Goal: Information Seeking & Learning: Learn about a topic

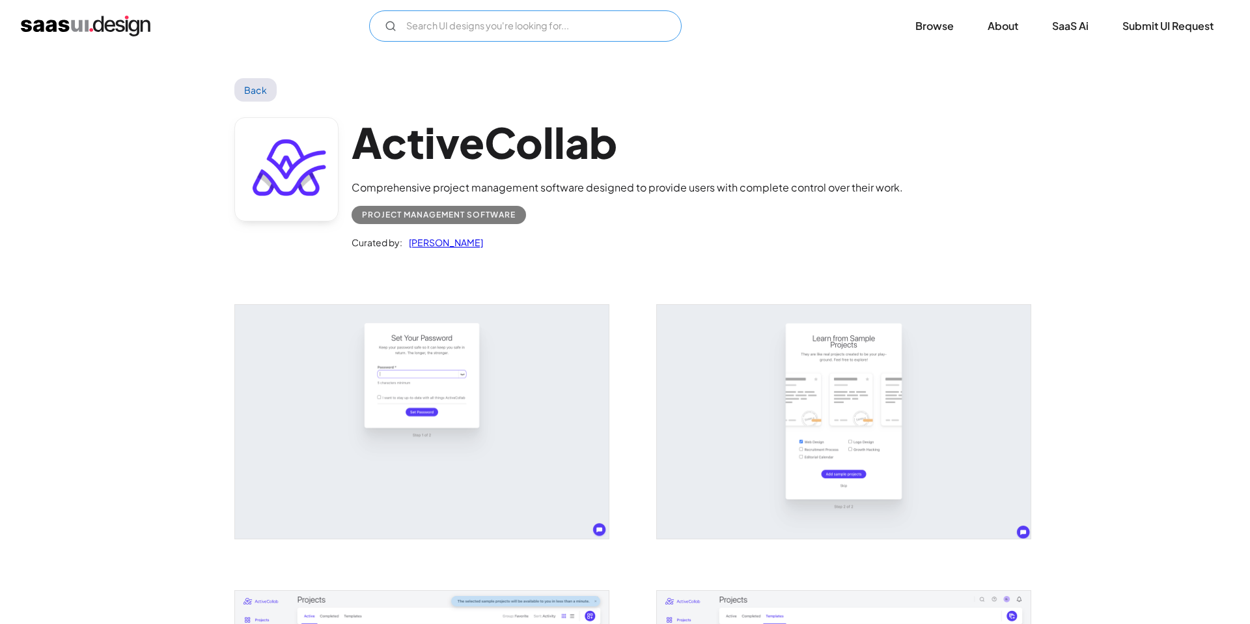
click at [606, 33] on input "Email Form" at bounding box center [525, 25] width 313 height 31
type input "Ｃ"
type input "C"
click at [582, 26] on input "Security" at bounding box center [525, 25] width 313 height 31
click at [520, 27] on input "Security" at bounding box center [525, 25] width 313 height 31
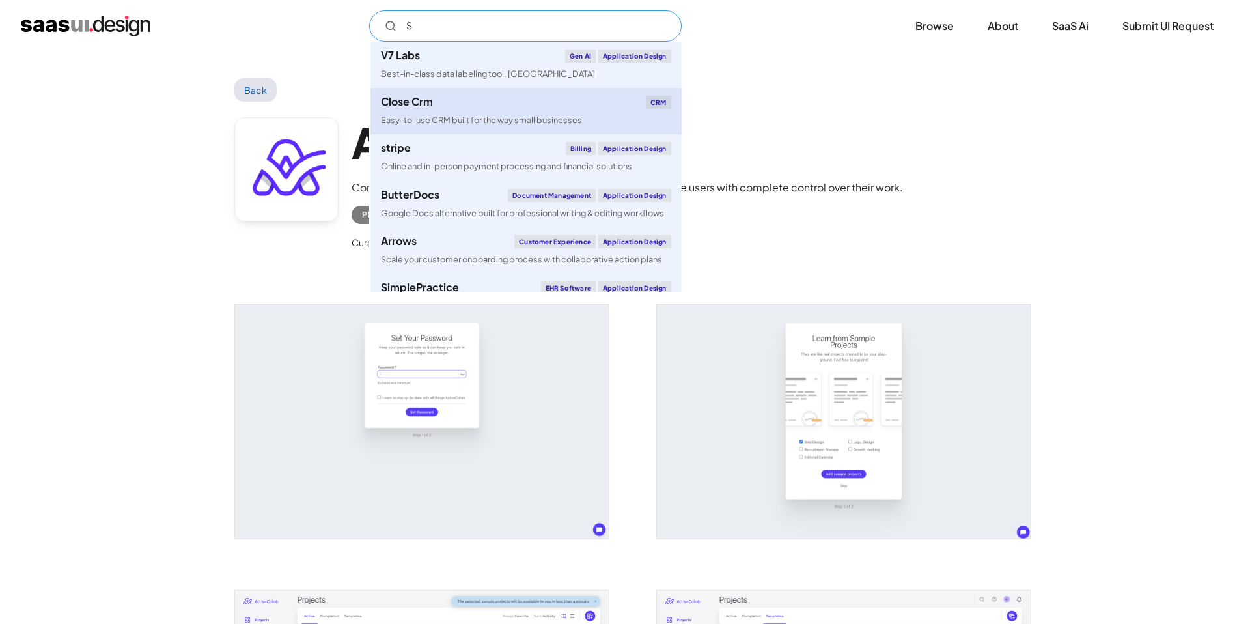
click at [466, 108] on div "Close Crm CRM" at bounding box center [526, 102] width 290 height 13
type input "S"
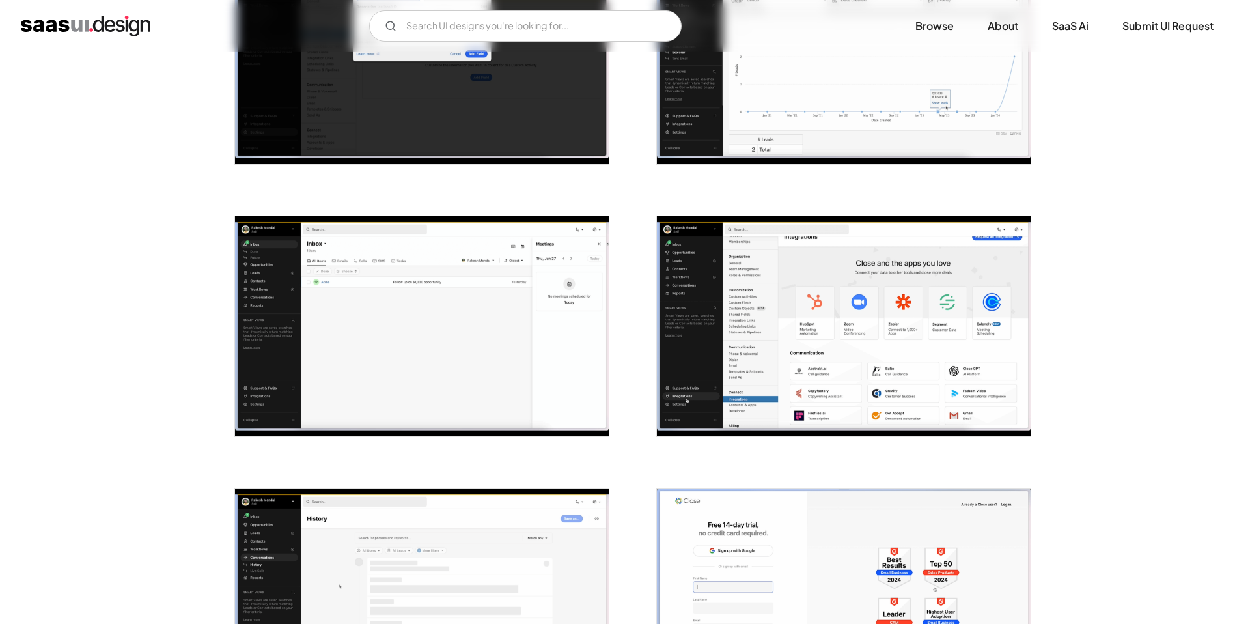
scroll to position [930, 0]
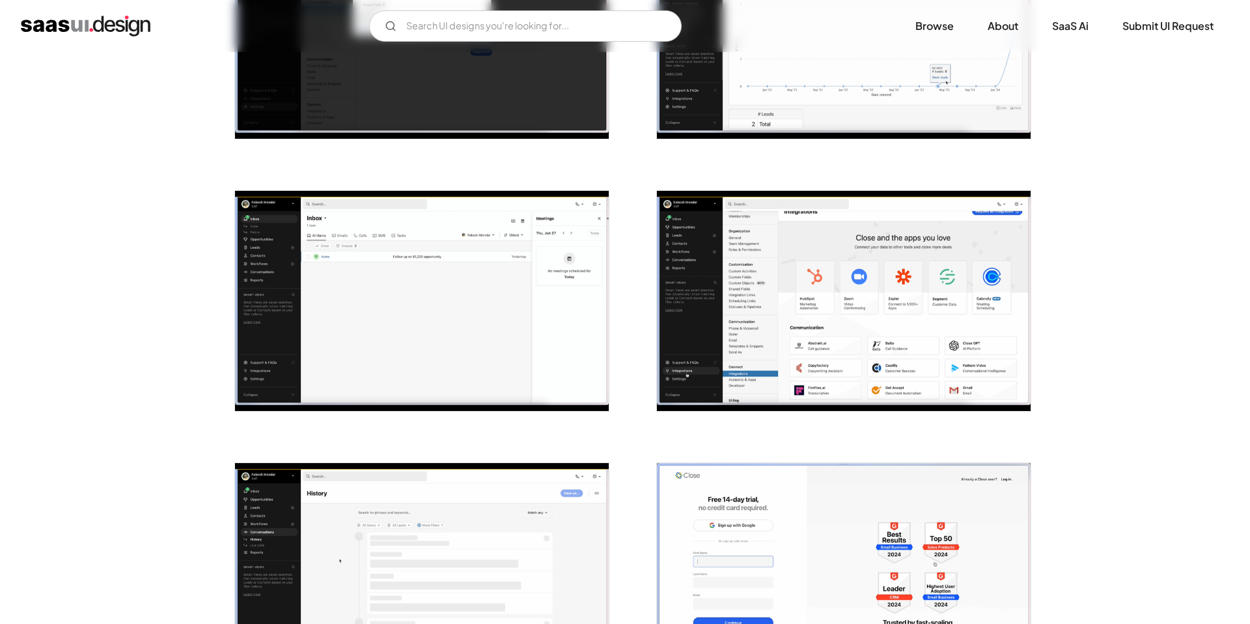
click at [591, 307] on img "open lightbox" at bounding box center [422, 301] width 374 height 220
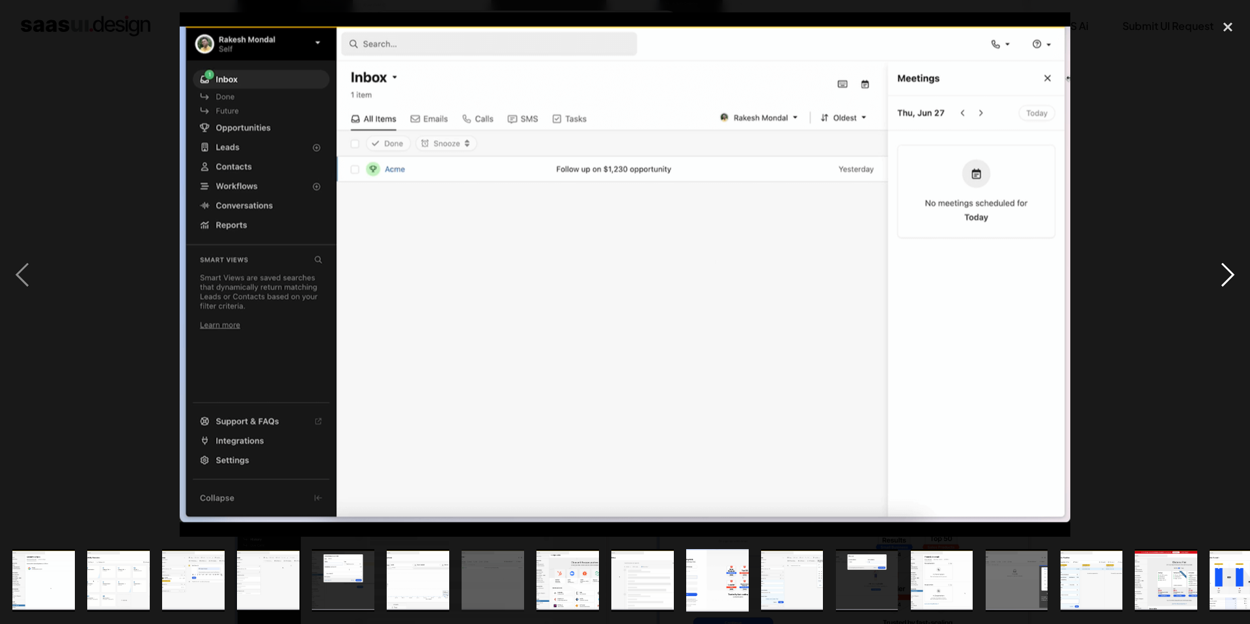
click at [1223, 274] on div "next image" at bounding box center [1228, 274] width 44 height 524
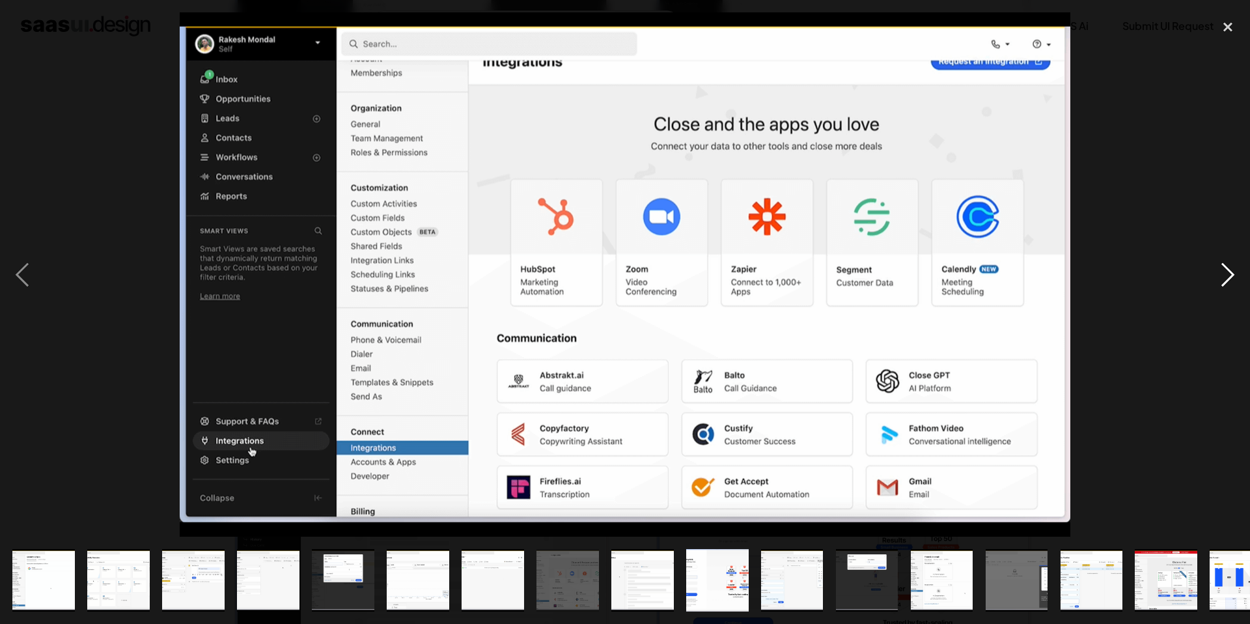
click at [1223, 274] on div "next image" at bounding box center [1228, 274] width 44 height 524
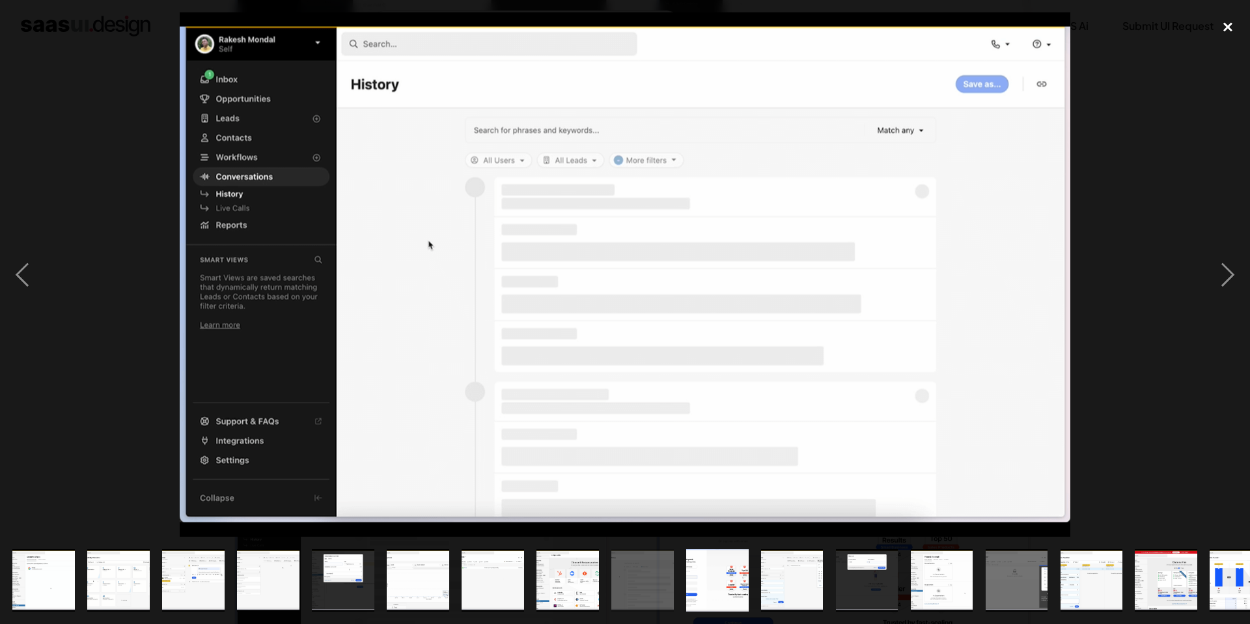
click at [1221, 28] on div "close lightbox" at bounding box center [1228, 26] width 44 height 29
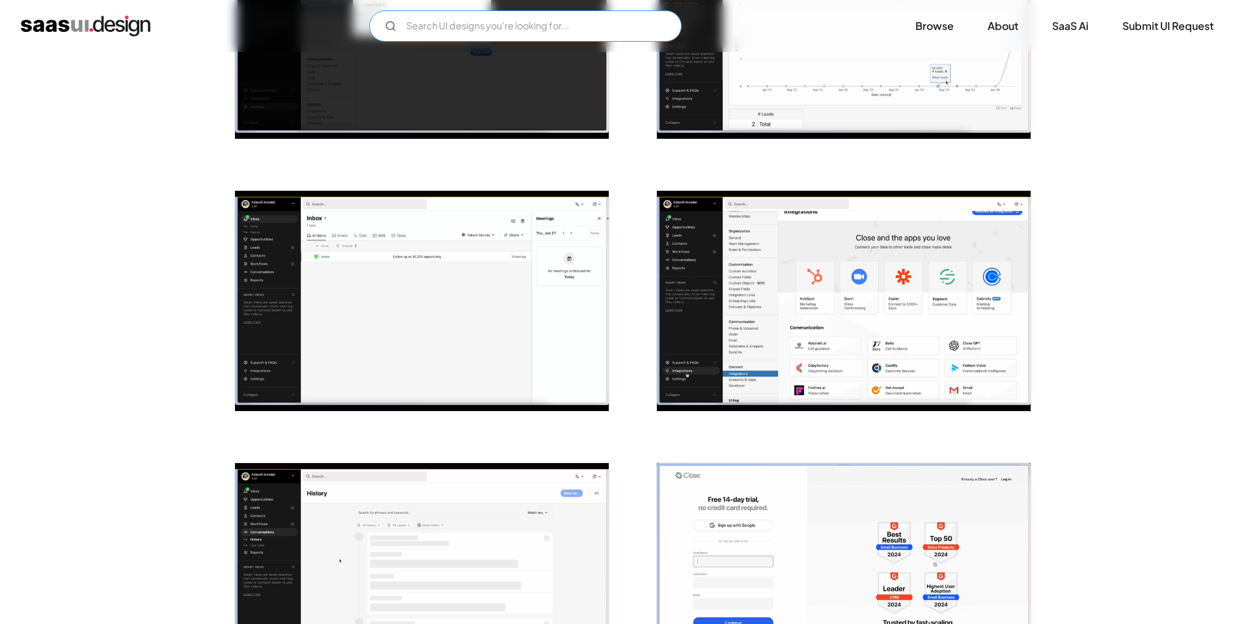
click at [496, 31] on input "Email Form" at bounding box center [525, 25] width 313 height 31
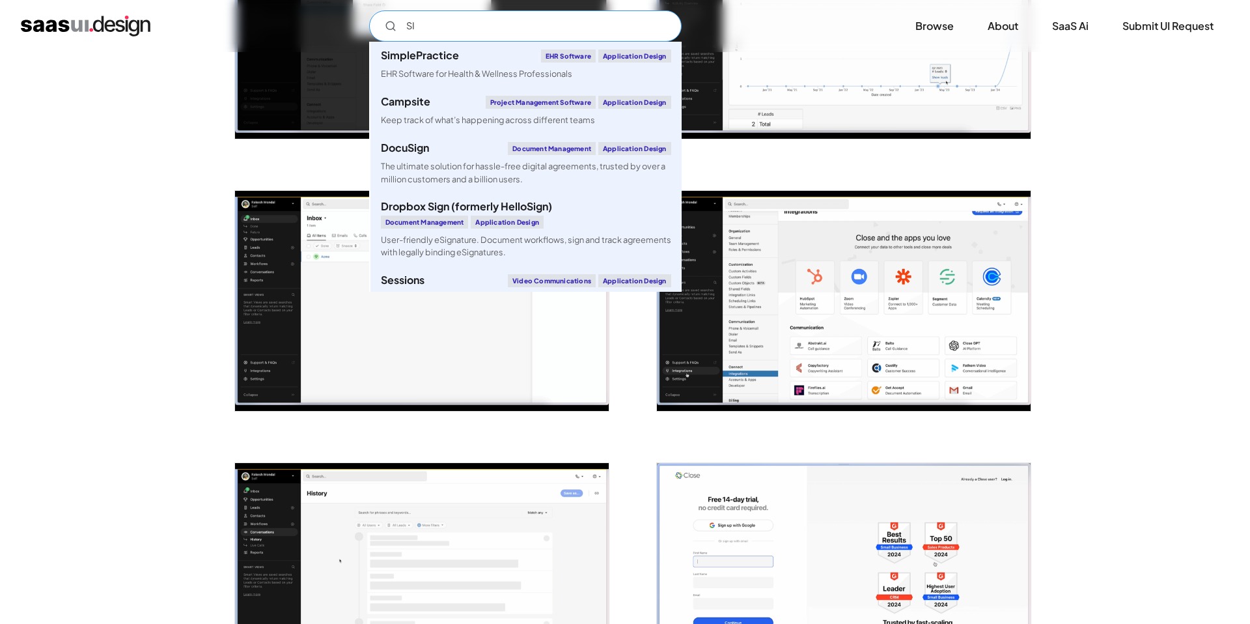
type input "S"
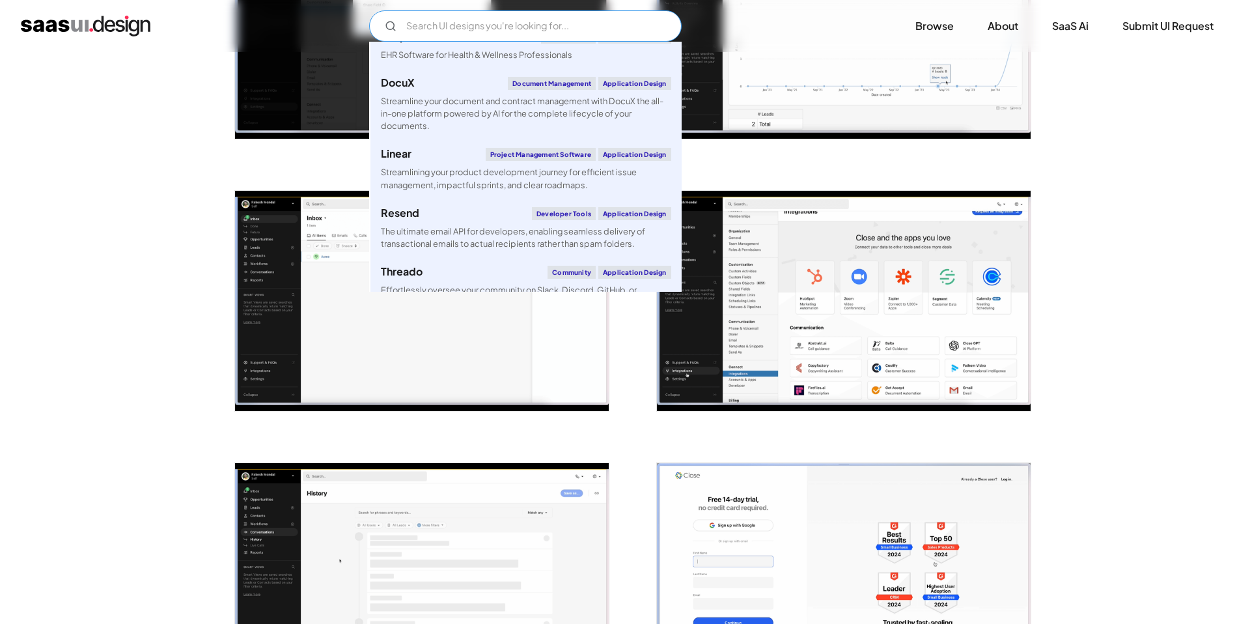
scroll to position [628, 0]
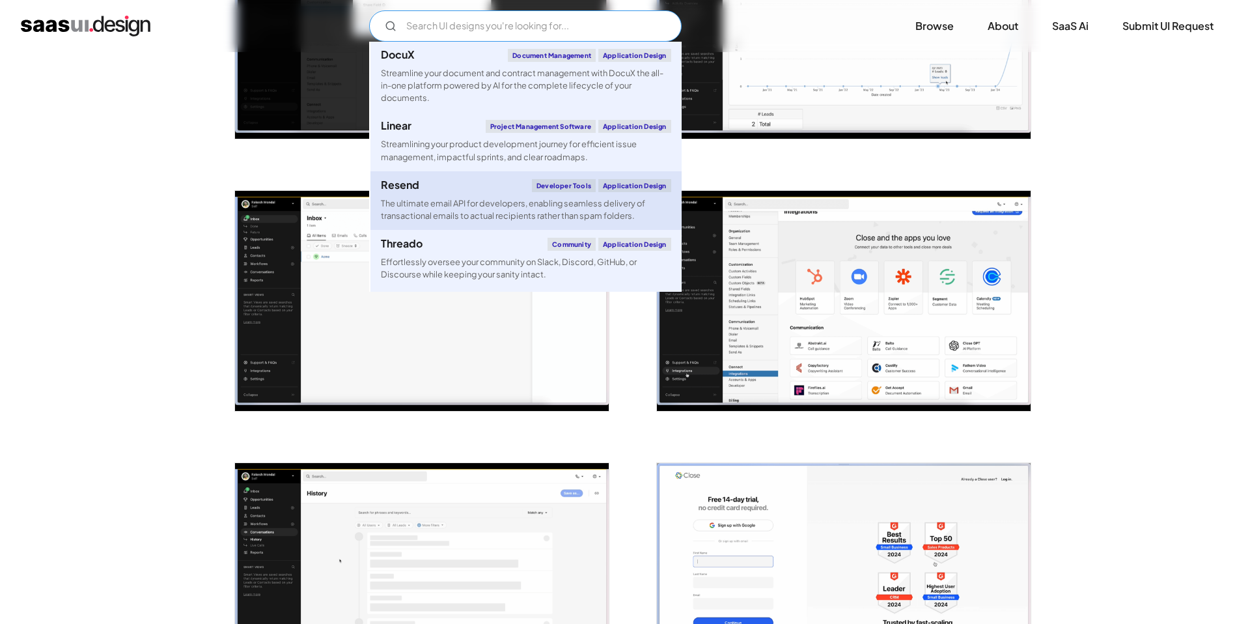
click at [483, 208] on div "The ultimate email API for developers, enabling seamless delivery of transactio…" at bounding box center [526, 209] width 290 height 25
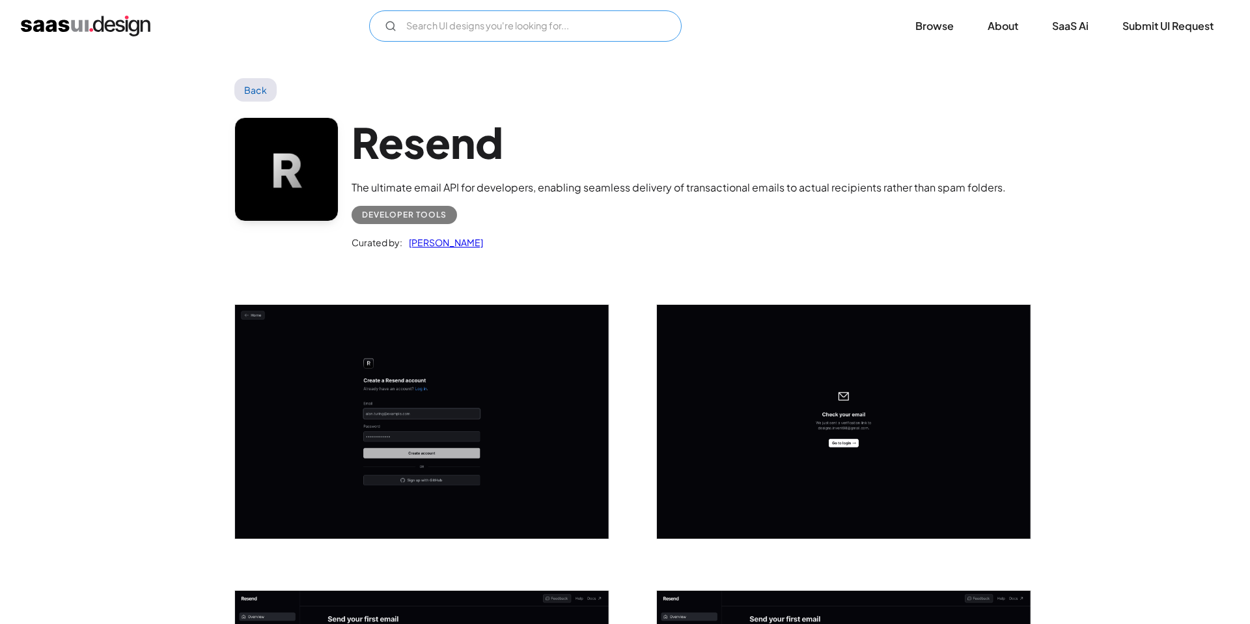
click at [579, 35] on input "Email Form" at bounding box center [525, 25] width 313 height 31
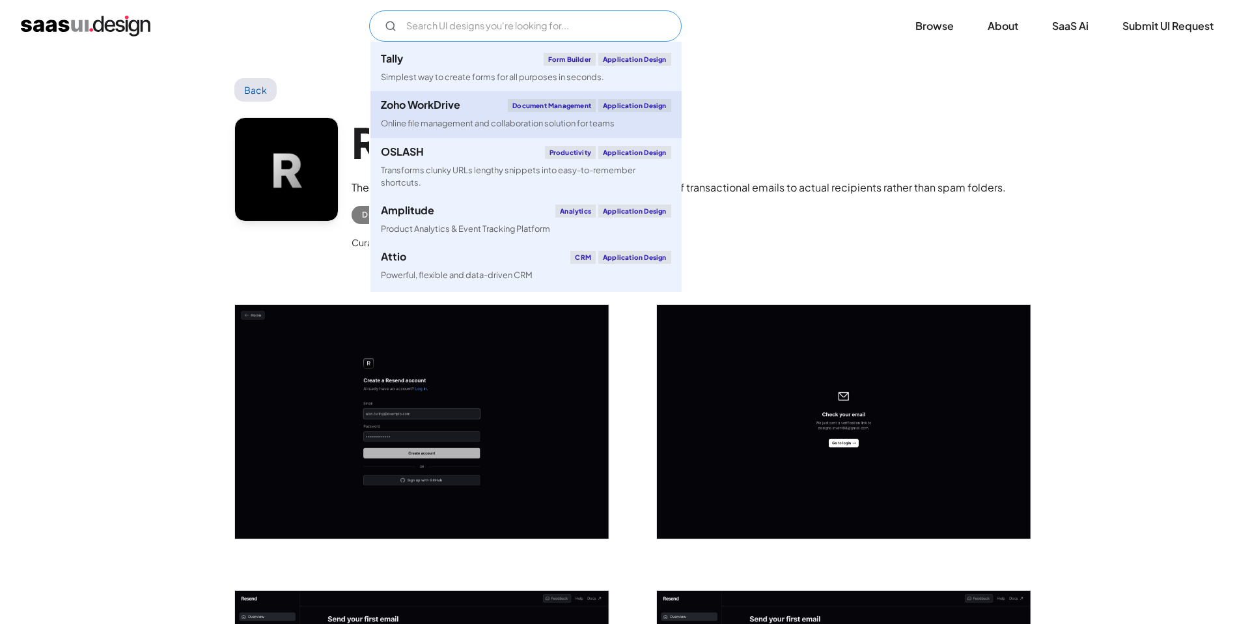
scroll to position [4499, 0]
